Goal: Task Accomplishment & Management: Manage account settings

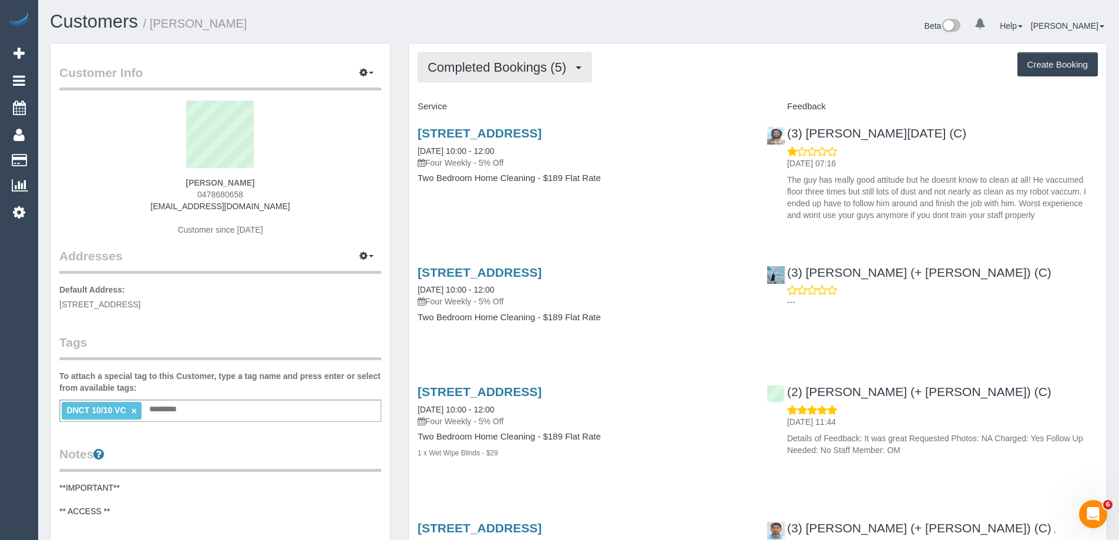
click at [499, 65] on span "Completed Bookings (5)" at bounding box center [500, 67] width 144 height 15
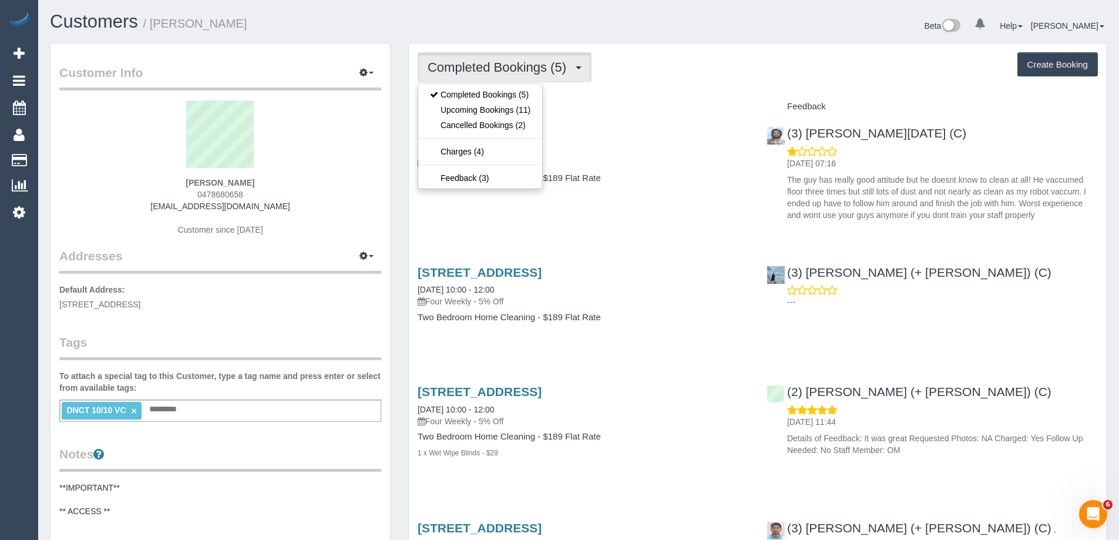
click at [674, 130] on h3 "[STREET_ADDRESS]" at bounding box center [583, 133] width 331 height 14
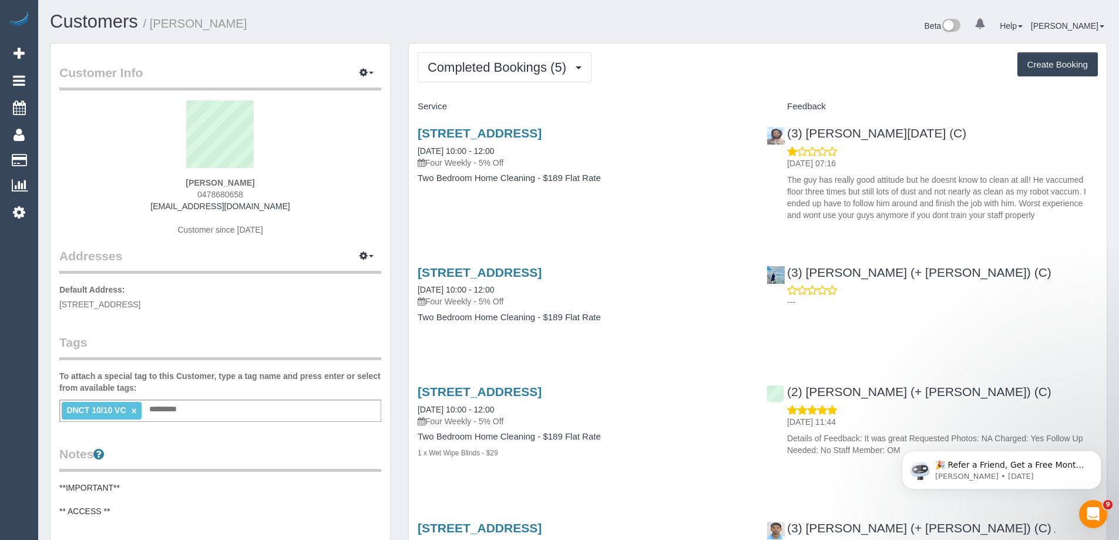
drag, startPoint x: 215, startPoint y: 183, endPoint x: 152, endPoint y: 179, distance: 63.0
click at [159, 182] on div "[PERSON_NAME] 0478680658 [EMAIL_ADDRESS][DOMAIN_NAME] Customer since [DATE]" at bounding box center [220, 173] width 322 height 147
copy strong "[PERSON_NAME]"
click at [133, 412] on link "×" at bounding box center [133, 411] width 5 height 10
click at [671, 206] on div "[STREET_ADDRESS] [DATE] 10:00 - 12:00 Four Weekly - 5% Off Two Bedroom Home Cle…" at bounding box center [583, 161] width 349 height 90
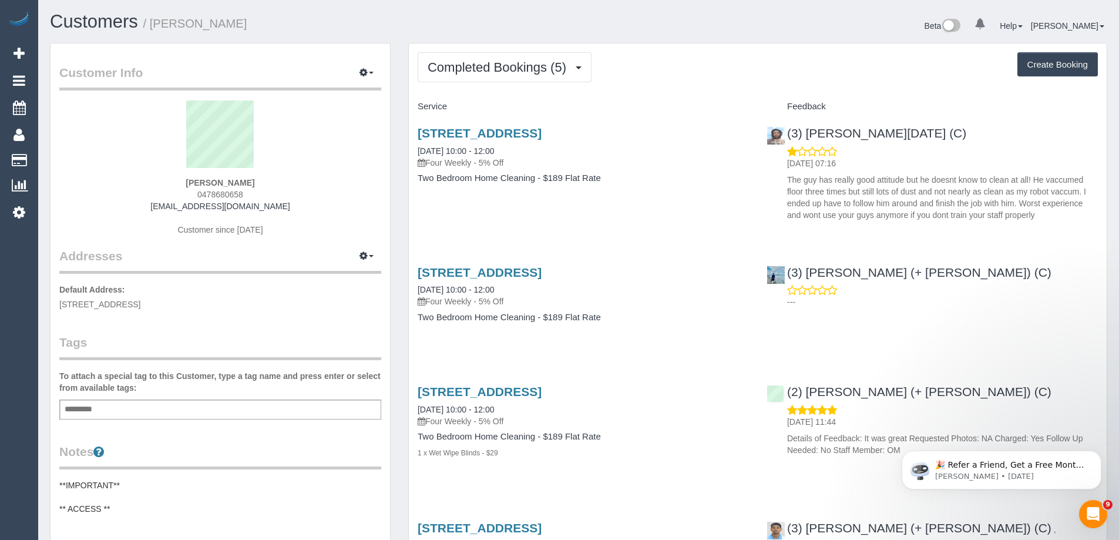
drag, startPoint x: 1015, startPoint y: 276, endPoint x: 916, endPoint y: 282, distance: 100.0
click at [1015, 276] on div "(3) [PERSON_NAME] (+ [PERSON_NAME]) (C) ---" at bounding box center [932, 284] width 349 height 58
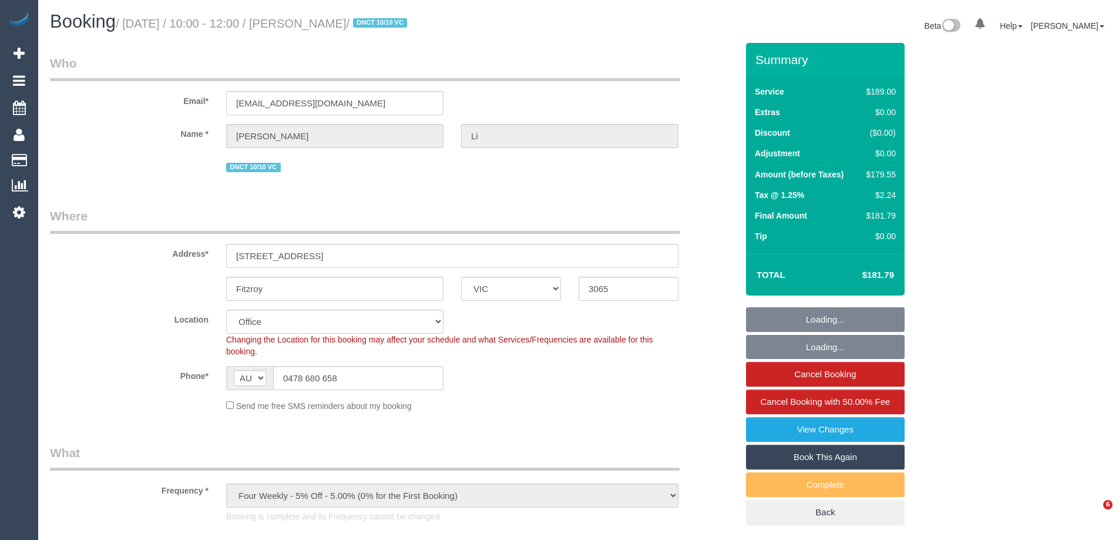
select select "VIC"
select select "string:stripe-pm_1RZnDE2GScqysDRVGhoj4nqi"
select select "number:29"
select select "number:14"
select select "number:19"
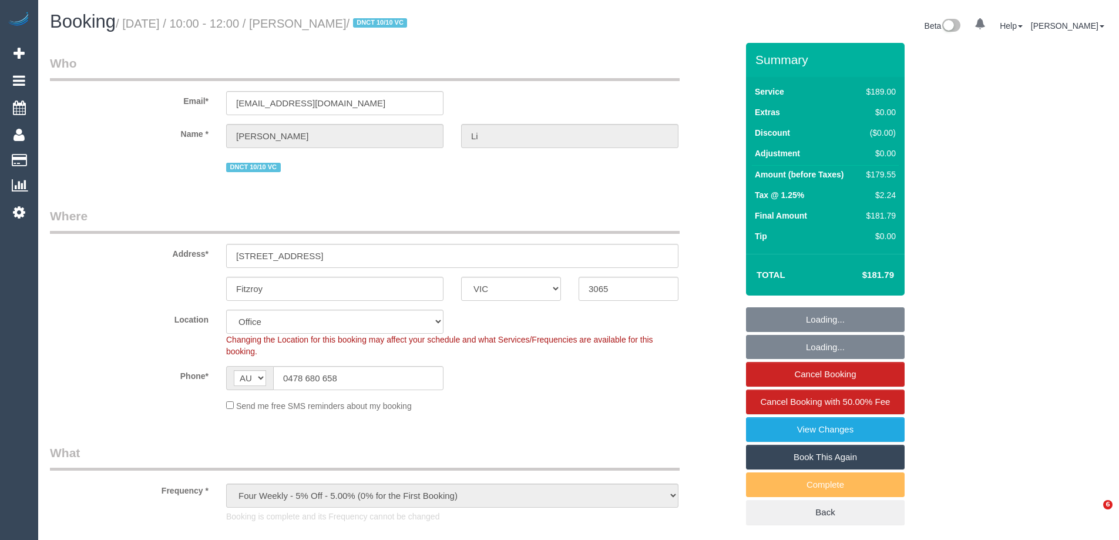
select select "number:22"
select select "number:34"
select select "number:26"
select select "object:2094"
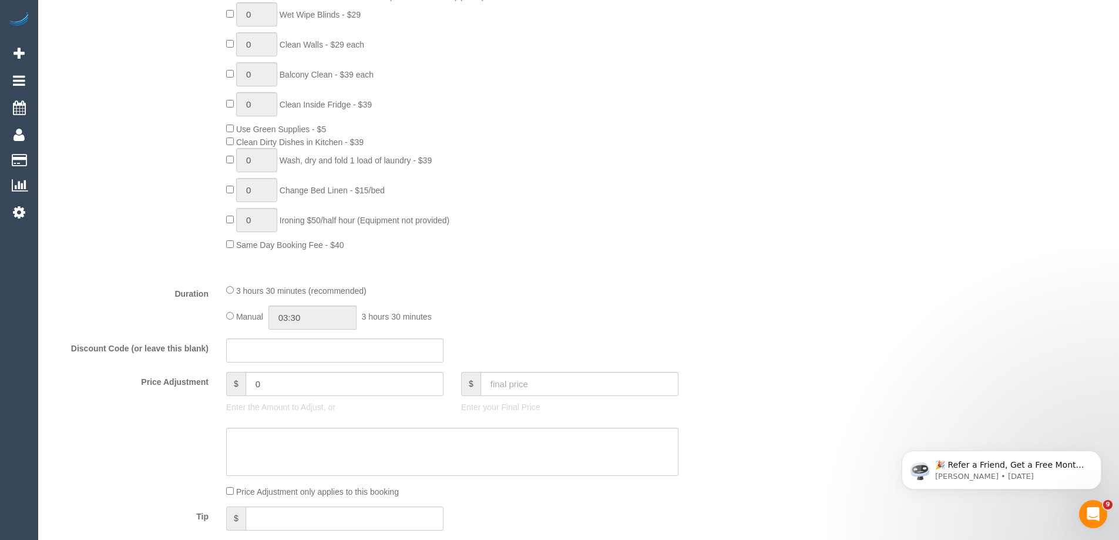
scroll to position [763, 0]
click at [282, 379] on input "0" at bounding box center [344, 380] width 198 height 24
type input "-89.77"
click at [306, 449] on textarea at bounding box center [452, 447] width 452 height 48
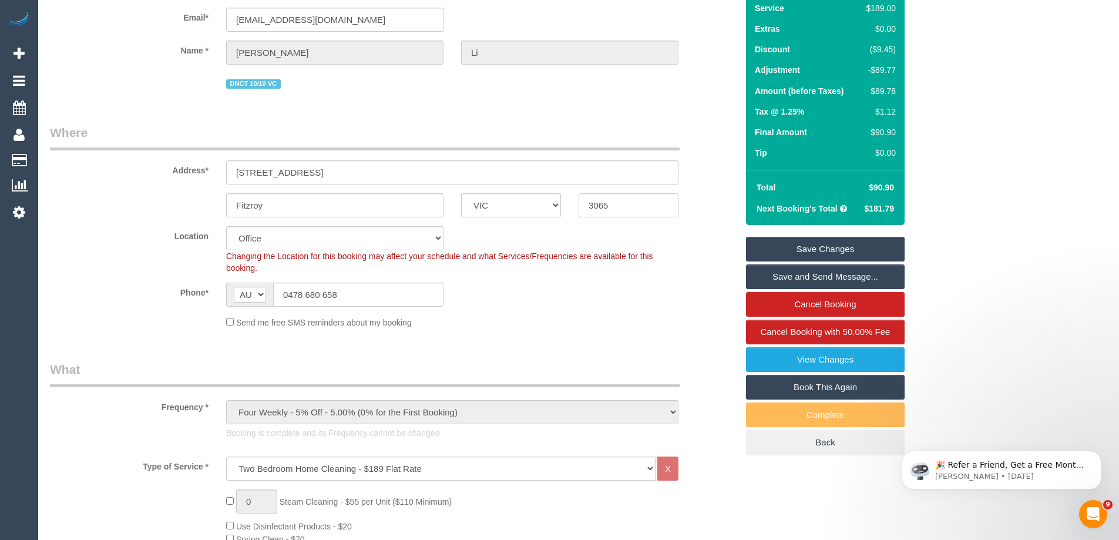
scroll to position [0, 0]
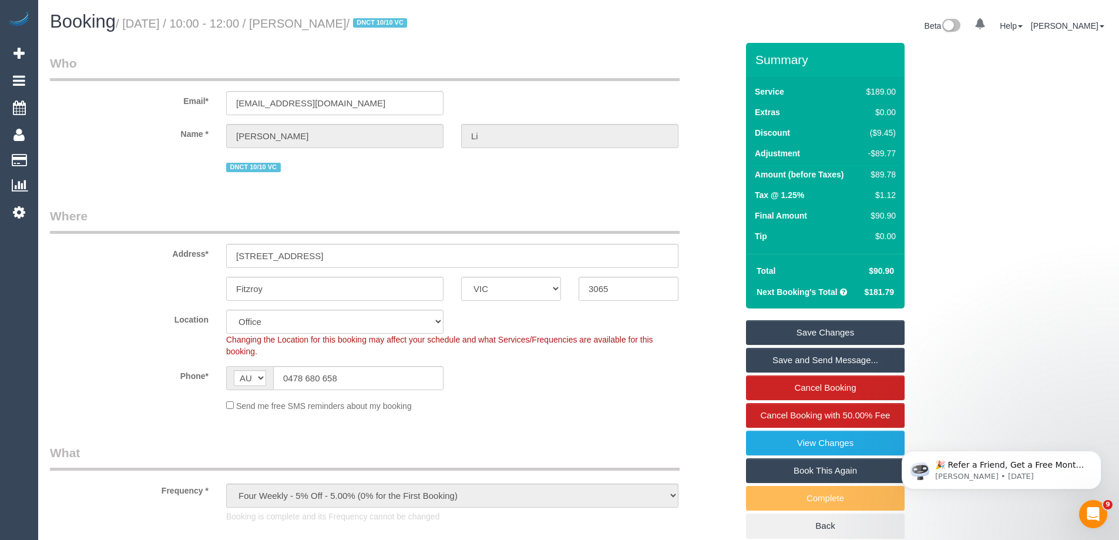
type textarea "Customer given 50% discount due to complaint. via email VC"
click at [883, 323] on link "Save Changes" at bounding box center [825, 332] width 159 height 25
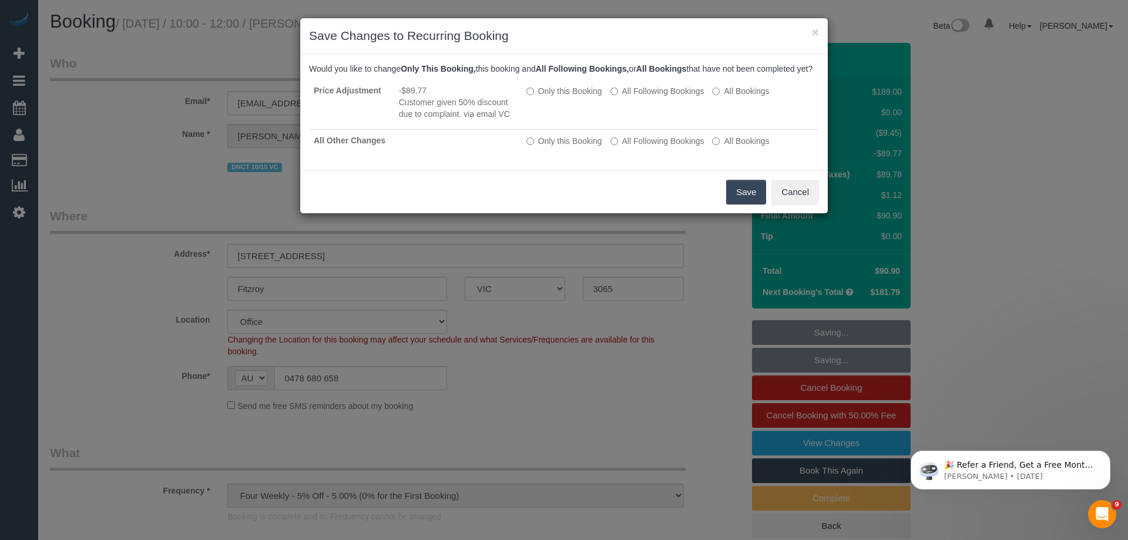
drag, startPoint x: 346, startPoint y: 22, endPoint x: 304, endPoint y: 26, distance: 43.1
click at [308, 25] on body "× Save Changes to Recurring Booking Would you like to change Only This Booking,…" at bounding box center [564, 270] width 1128 height 540
click at [803, 242] on div "× Save Changes to Recurring Booking Would you like to change Only This Booking,…" at bounding box center [564, 270] width 1128 height 540
click at [739, 199] on button "Save" at bounding box center [746, 192] width 40 height 25
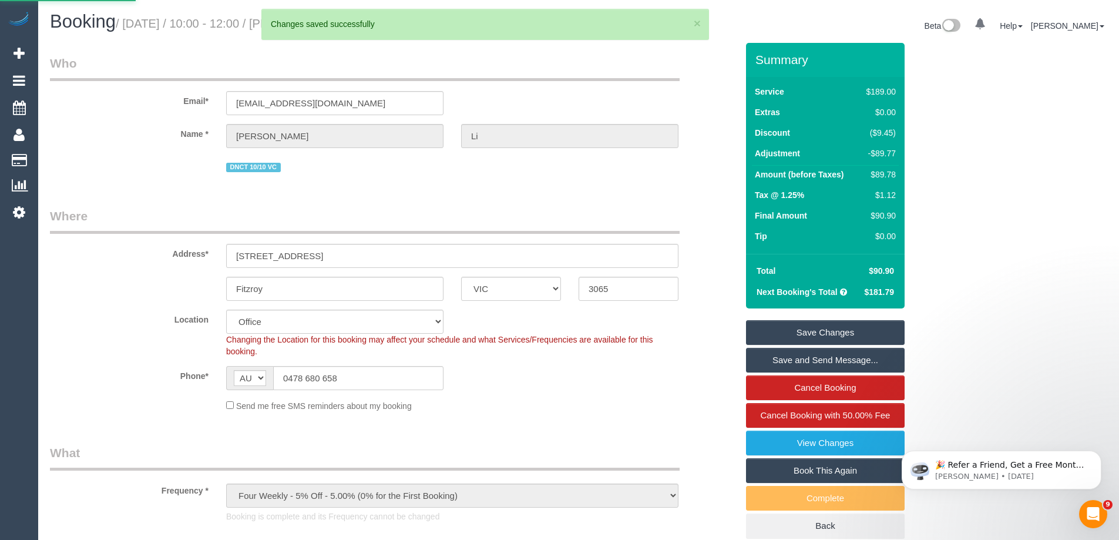
drag, startPoint x: 348, startPoint y: 22, endPoint x: 309, endPoint y: 19, distance: 39.5
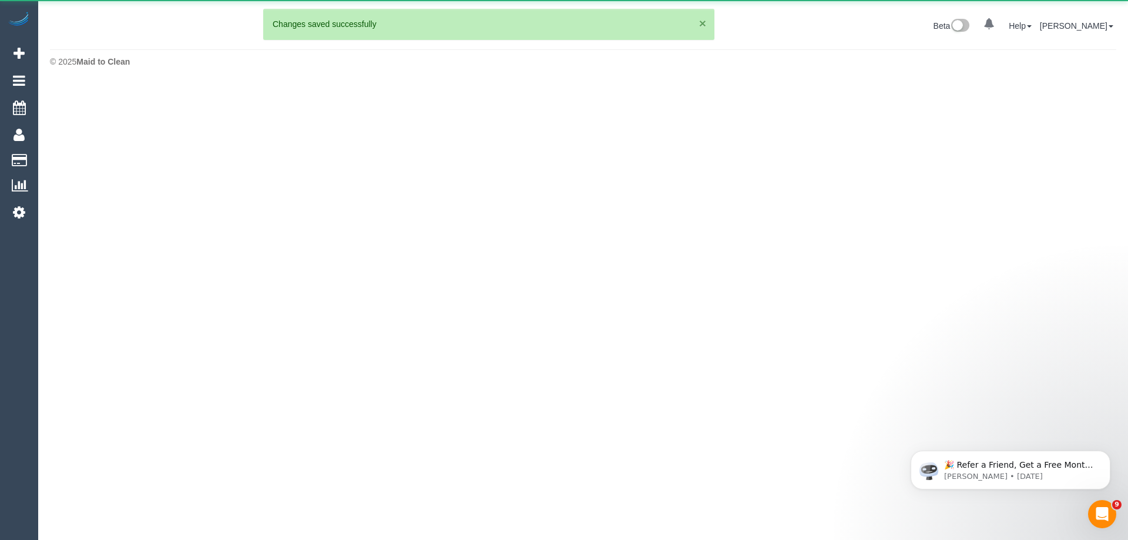
click at [703, 20] on button "×" at bounding box center [702, 23] width 7 height 12
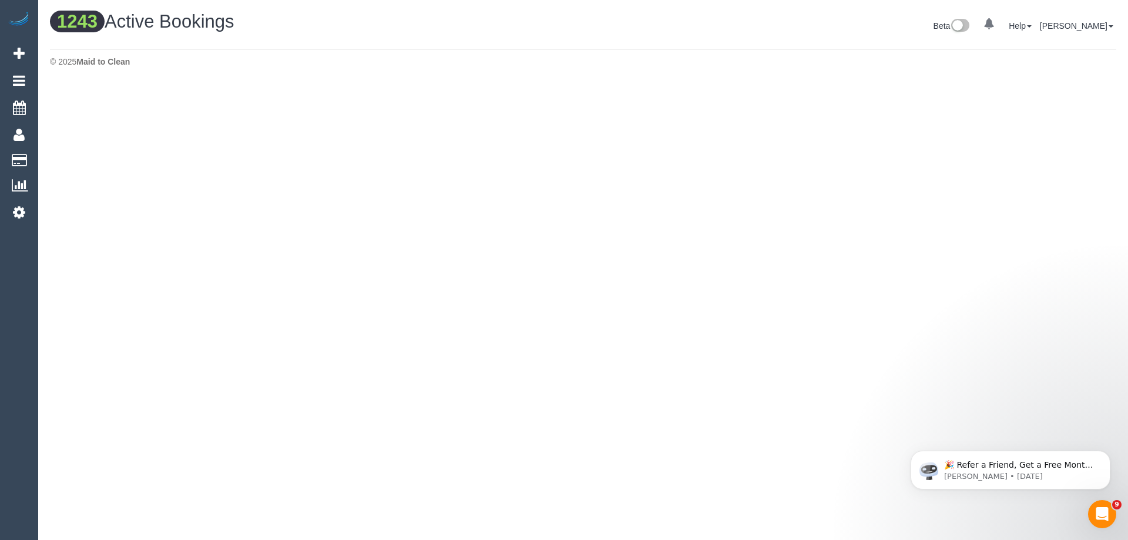
click at [667, 26] on div "Beta 0 Your Notifications You have 0 alerts Help Help Docs Take a Tour Contact …" at bounding box center [854, 27] width 542 height 31
